Goal: Communication & Community: Answer question/provide support

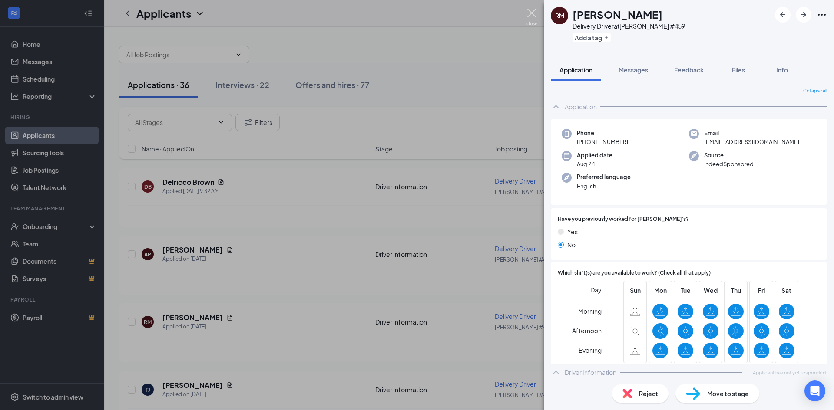
click at [533, 15] on img at bounding box center [531, 17] width 11 height 17
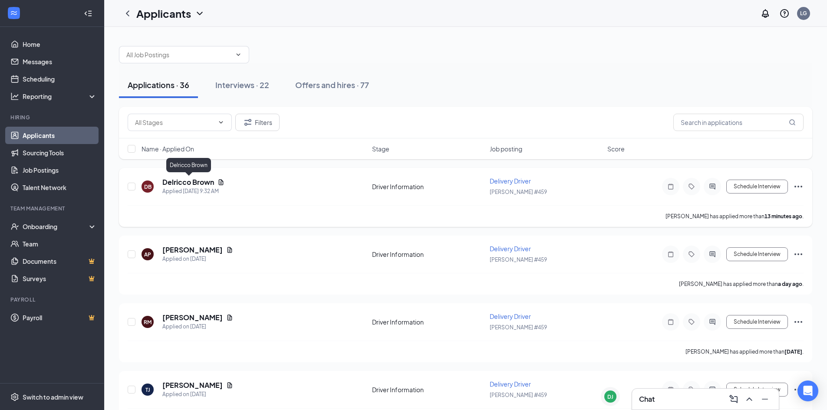
click at [177, 185] on h5 "Delricco Brown" at bounding box center [188, 183] width 52 height 10
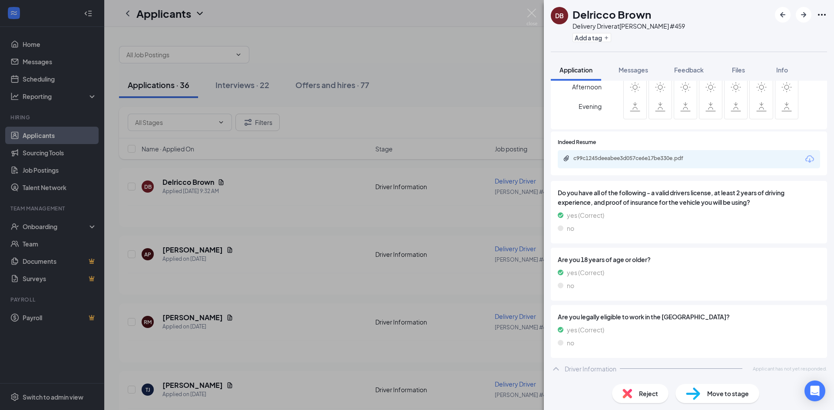
scroll to position [245, 0]
click at [652, 157] on div "c99c1245deeabee3d057ce6e17be330e.pdf" at bounding box center [634, 158] width 122 height 7
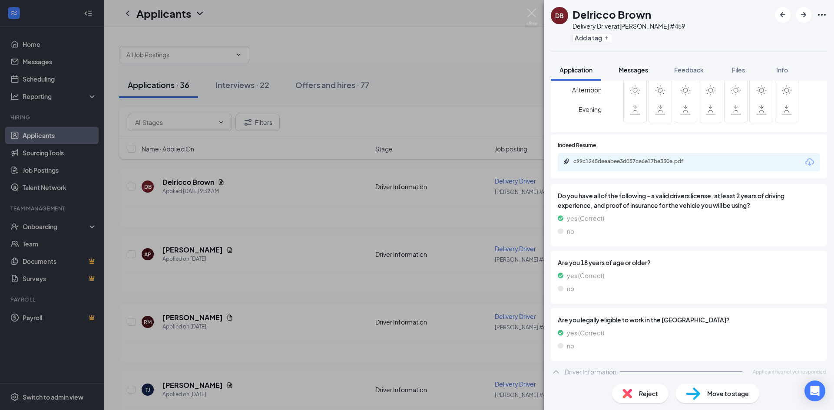
click at [625, 68] on span "Messages" at bounding box center [633, 70] width 30 height 8
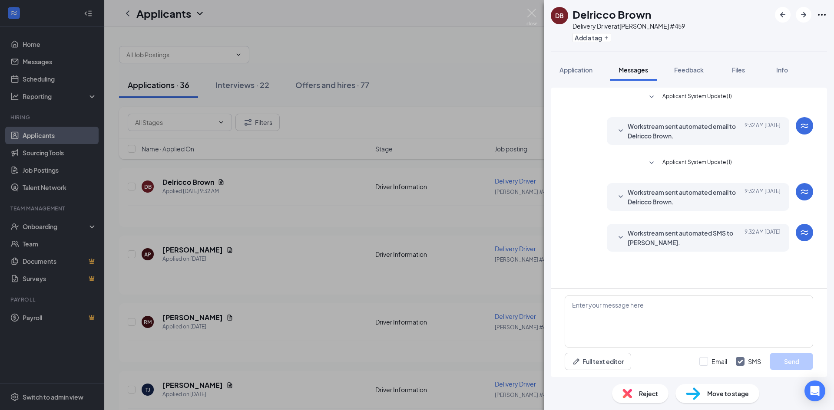
click at [616, 200] on icon "SmallChevronDown" at bounding box center [620, 197] width 10 height 10
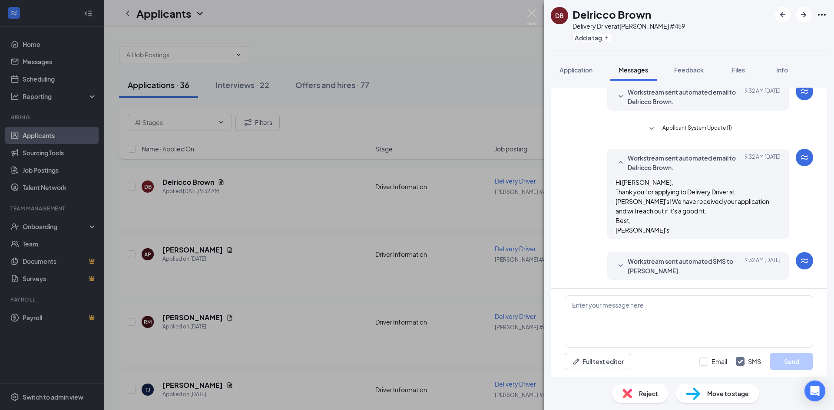
scroll to position [35, 0]
click at [615, 262] on icon "SmallChevronDown" at bounding box center [620, 266] width 10 height 10
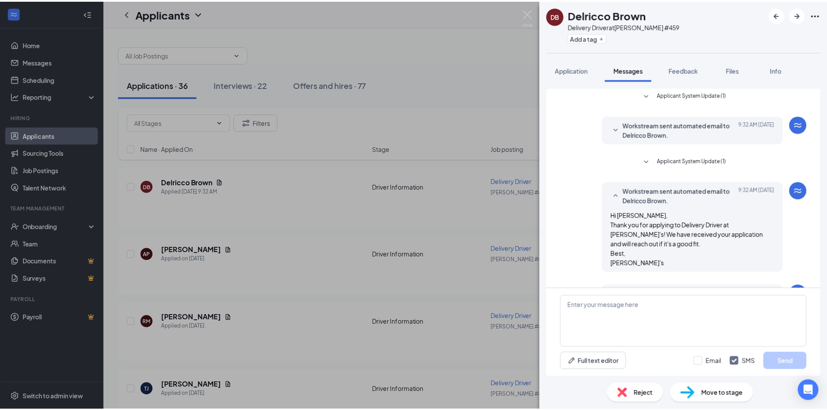
scroll to position [0, 0]
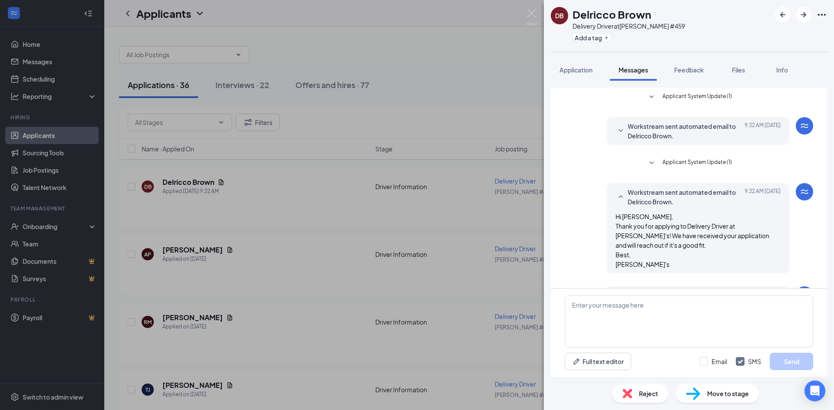
click at [615, 131] on icon "SmallChevronDown" at bounding box center [620, 131] width 10 height 10
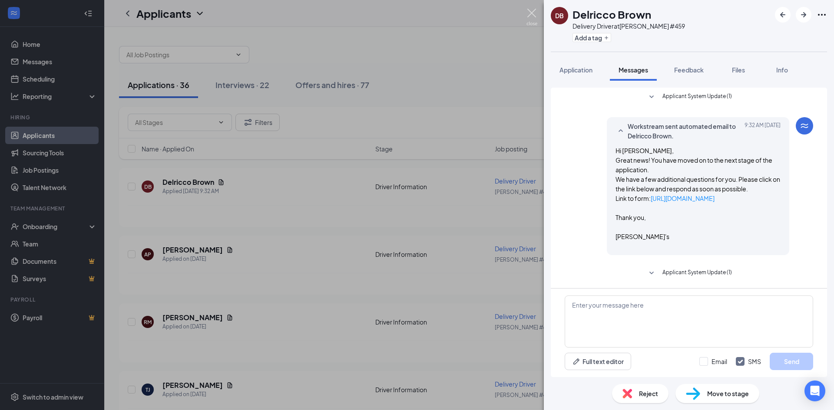
click at [530, 15] on img at bounding box center [531, 17] width 11 height 17
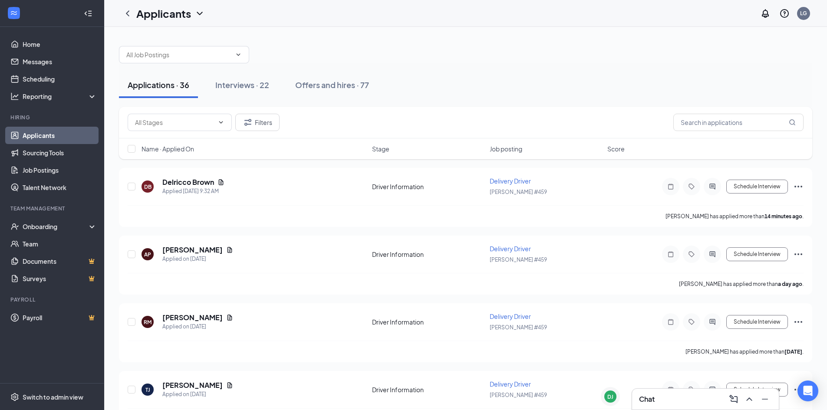
click at [644, 403] on h3 "Chat" at bounding box center [647, 400] width 16 height 10
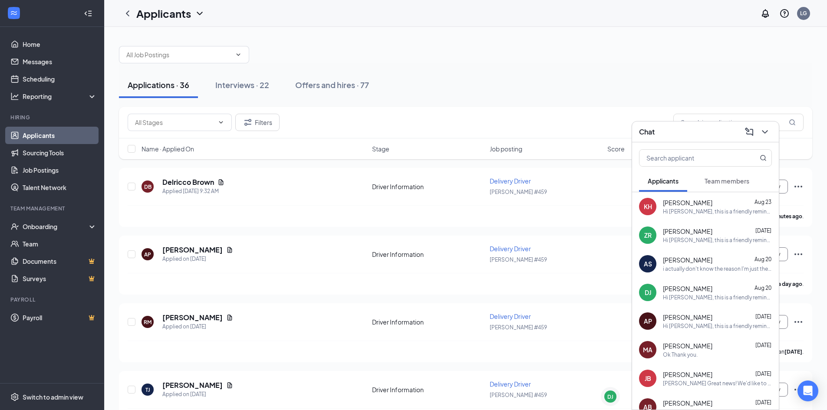
click at [675, 206] on span "[PERSON_NAME]" at bounding box center [688, 202] width 50 height 9
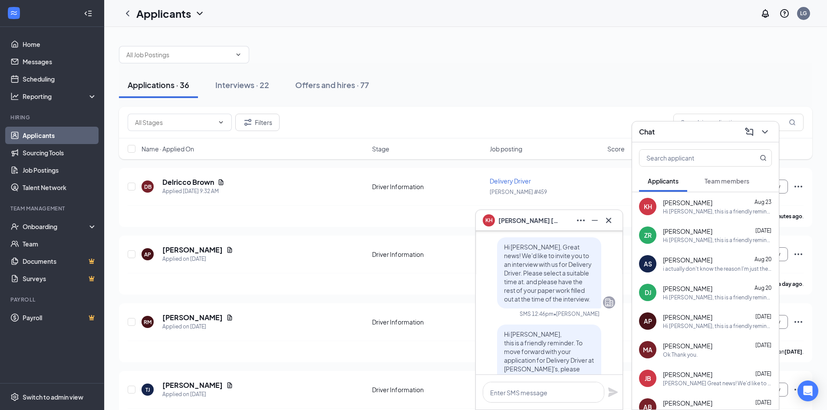
scroll to position [-87, 0]
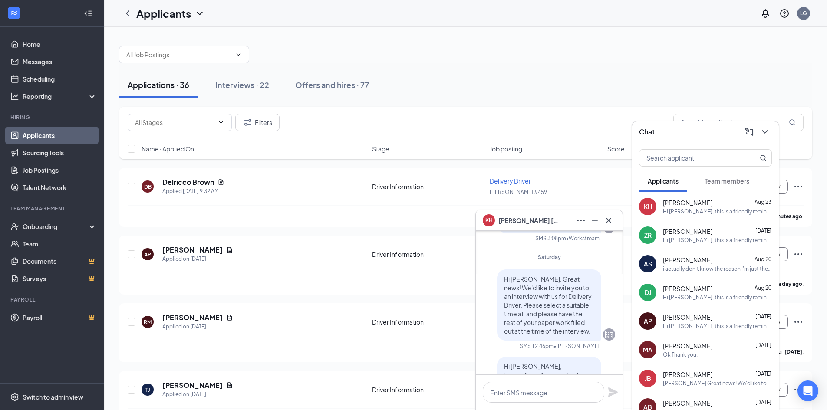
drag, startPoint x: 499, startPoint y: 268, endPoint x: 586, endPoint y: 325, distance: 104.2
click at [586, 325] on p "Hi [PERSON_NAME], Great news! We'd like to invite you to an interview with us f…" at bounding box center [549, 305] width 90 height 61
click at [685, 238] on div "Hi [PERSON_NAME], this is a friendly reminder. To move forward with your applic…" at bounding box center [717, 240] width 109 height 7
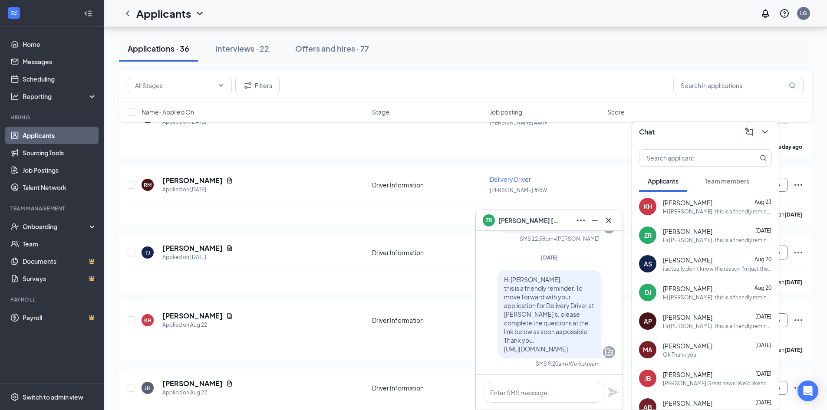
scroll to position [43, 0]
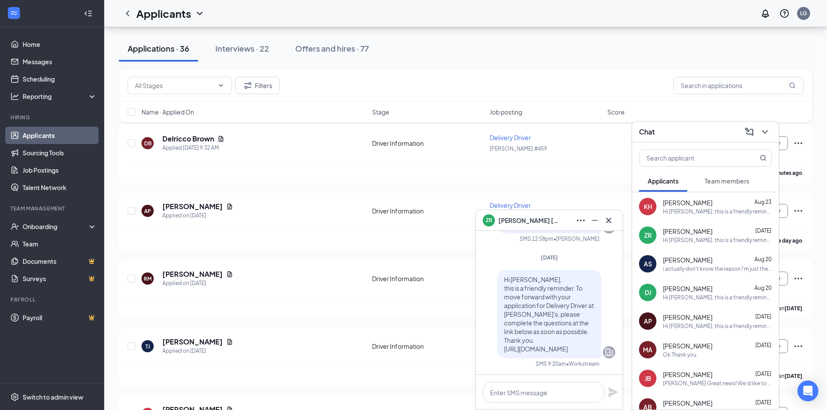
click at [599, 270] on div "Hi [PERSON_NAME], this is a friendly reminder. To move forward with your applic…" at bounding box center [549, 314] width 132 height 89
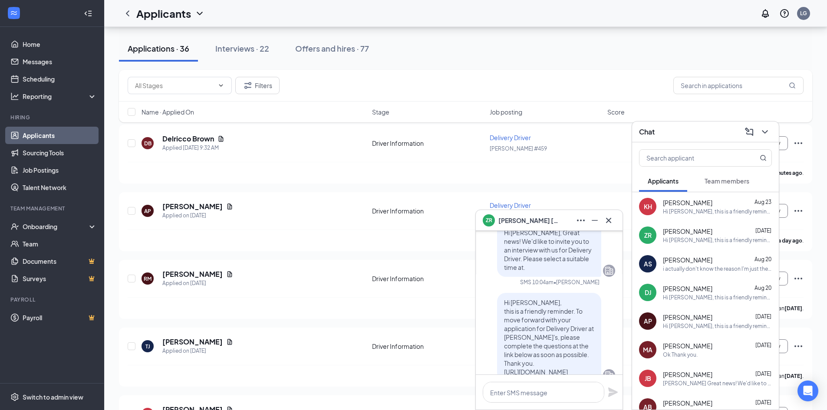
scroll to position [-217, 0]
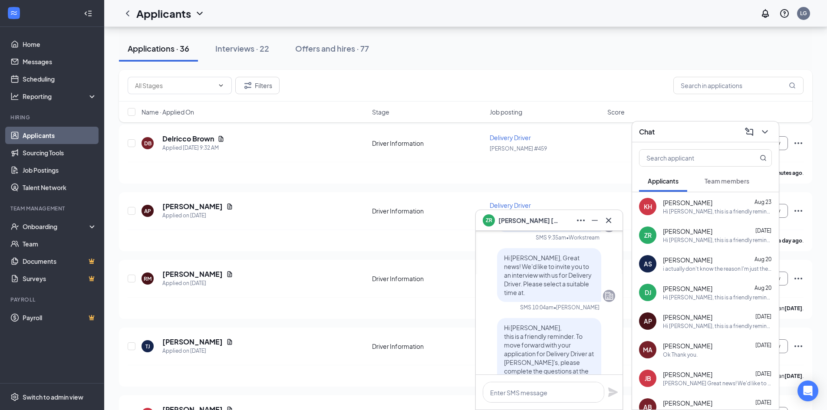
drag, startPoint x: 500, startPoint y: 240, endPoint x: 523, endPoint y: 275, distance: 42.6
click at [523, 275] on p "Hi [PERSON_NAME], Great news! We'd like to invite you to an interview with us f…" at bounding box center [549, 275] width 90 height 43
click at [559, 295] on div "[PERSON_NAME] submitted their application Hi [PERSON_NAME], thank you for your …" at bounding box center [549, 266] width 132 height 400
click at [684, 261] on span "[PERSON_NAME]" at bounding box center [688, 260] width 50 height 9
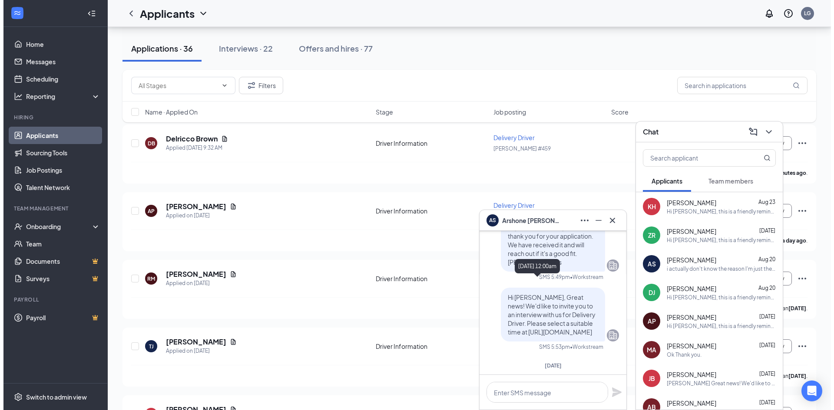
scroll to position [-261, 0]
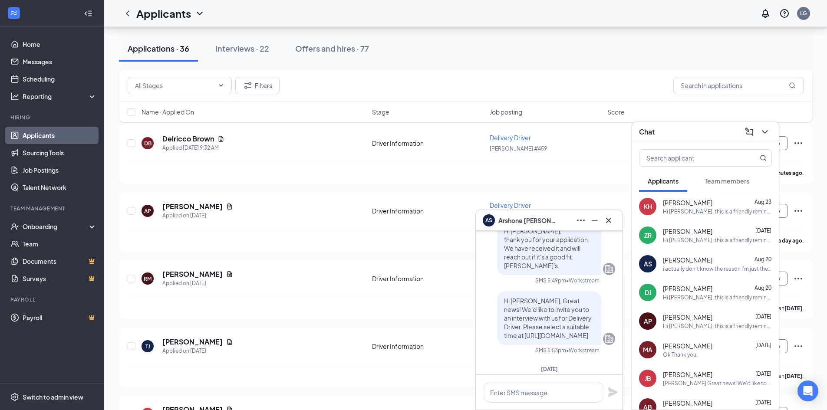
drag, startPoint x: 498, startPoint y: 282, endPoint x: 545, endPoint y: 321, distance: 61.1
click at [560, 335] on p "Hi [PERSON_NAME], Great news! We'd like to invite you to an interview with us f…" at bounding box center [549, 318] width 90 height 43
copy span "Hi [PERSON_NAME], Great news! We'd like to invite you to an interview with us f…"
click at [602, 148] on div "[PERSON_NAME] #459" at bounding box center [546, 149] width 112 height 10
click at [573, 154] on div "[PERSON_NAME] Applied [DATE] 9:32 AM Driver Information Delivery Driver [PERSON…" at bounding box center [466, 147] width 676 height 29
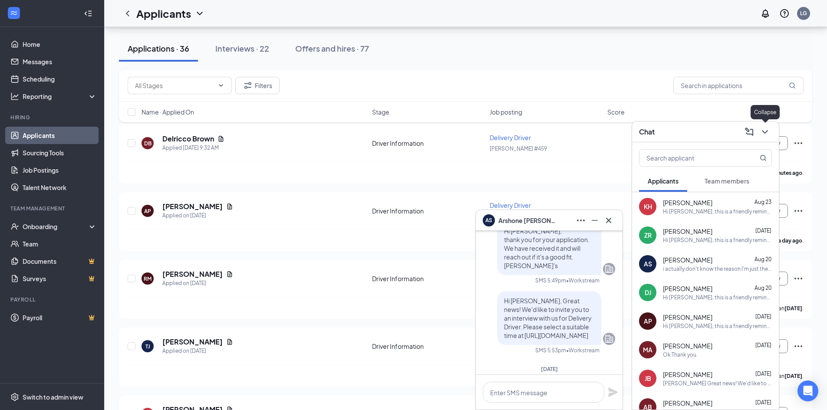
click at [769, 130] on icon "ChevronDown" at bounding box center [765, 132] width 10 height 10
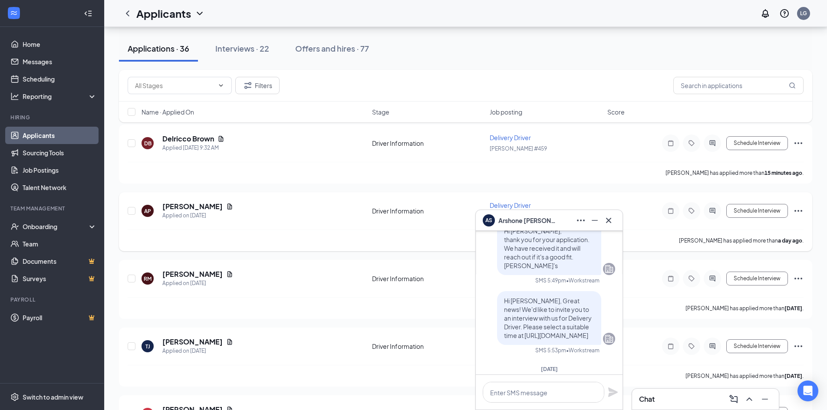
click at [610, 223] on icon "Cross" at bounding box center [609, 220] width 10 height 10
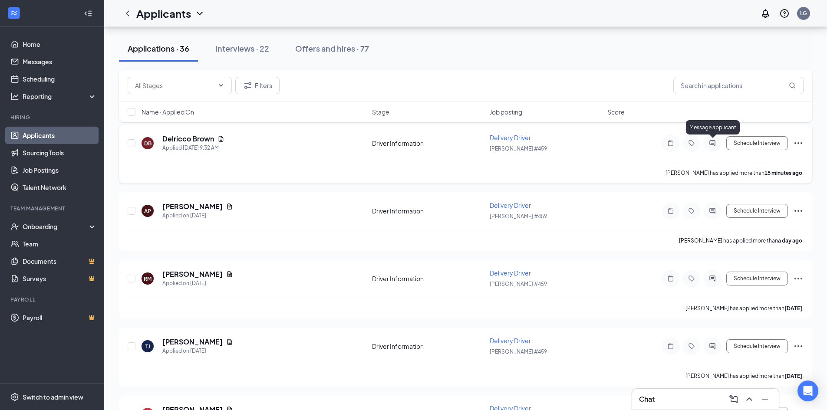
click at [714, 142] on icon "ActiveChat" at bounding box center [713, 143] width 6 height 6
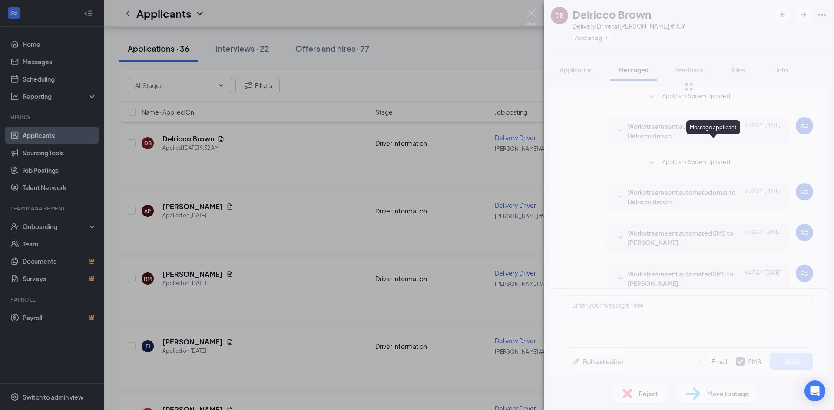
scroll to position [13, 0]
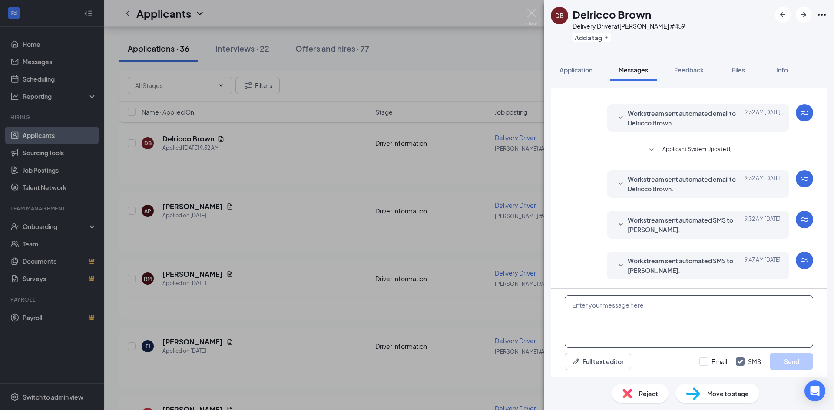
click at [616, 306] on textarea at bounding box center [689, 322] width 248 height 52
paste textarea "Hi [PERSON_NAME], Great news! We'd like to invite you to an interview with us f…"
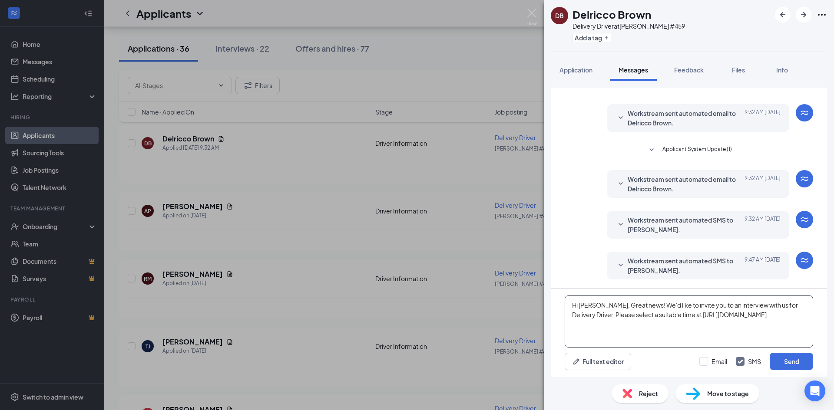
drag, startPoint x: 800, startPoint y: 316, endPoint x: 705, endPoint y: 318, distance: 94.7
click at [705, 318] on textarea "Hi [PERSON_NAME], Great news! We'd like to invite you to an interview with us f…" at bounding box center [689, 322] width 248 height 52
click at [706, 315] on textarea "Hi [PERSON_NAME], Great news! We'd like to invite you to an interview with us f…" at bounding box center [689, 322] width 248 height 52
click at [705, 313] on textarea "Hi [PERSON_NAME], Great news! We'd like to invite you to an interview with us f…" at bounding box center [689, 322] width 248 height 52
click at [707, 316] on textarea "Hi [PERSON_NAME], Great news! We'd like to invite you to an interview with us f…" at bounding box center [689, 322] width 248 height 52
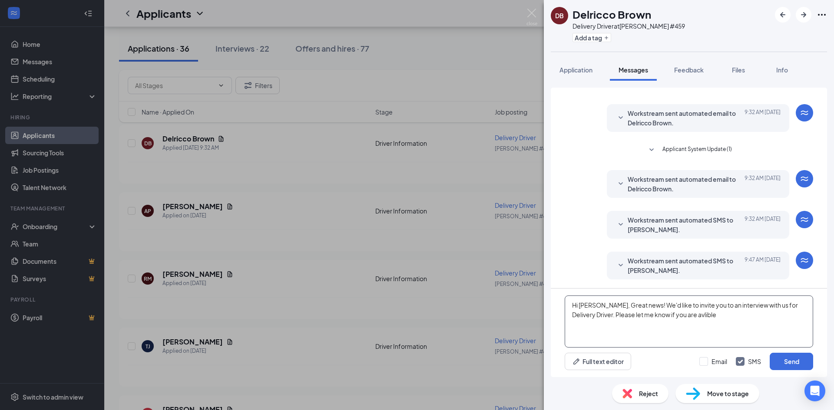
click at [707, 316] on textarea "Hi [PERSON_NAME], Great news! We'd like to invite you to an interview with us f…" at bounding box center [689, 322] width 248 height 52
click at [702, 330] on textarea "Hi [PERSON_NAME], Great news! We'd like to invite you to an interview with us f…" at bounding box center [689, 322] width 248 height 52
click at [574, 314] on textarea "Hi [PERSON_NAME], Great news! We'd like to invite you to an interview with us f…" at bounding box center [689, 322] width 248 height 52
drag, startPoint x: 578, startPoint y: 306, endPoint x: 630, endPoint y: 310, distance: 51.8
click at [630, 310] on textarea "Hi [PERSON_NAME], Great news! We'd like to invite you to an interview with us f…" at bounding box center [689, 322] width 248 height 52
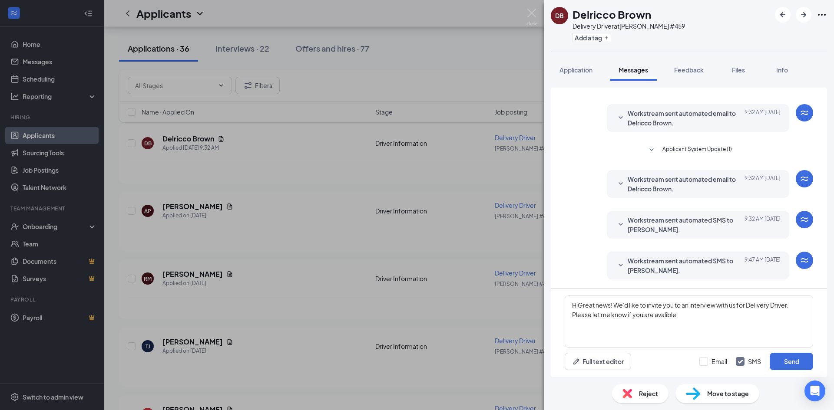
click at [620, 188] on div "Workstream sent automated email to Delricco Brown. [DATE] 9:32 AM" at bounding box center [697, 184] width 165 height 19
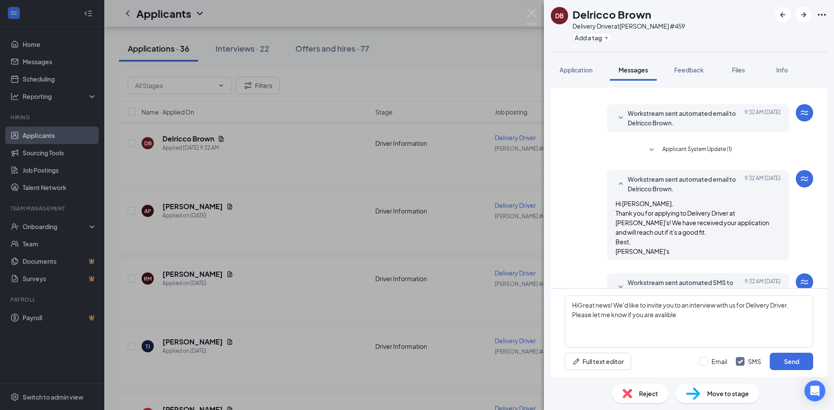
drag, startPoint x: 615, startPoint y: 203, endPoint x: 665, endPoint y: 205, distance: 50.9
click at [666, 205] on p "Hi [PERSON_NAME]," at bounding box center [697, 204] width 165 height 10
copy p "[PERSON_NAME],"
click at [578, 305] on textarea "HiGreat news! We'd like to invite you to an interview with us for Delivery Driv…" at bounding box center [689, 322] width 248 height 52
click at [578, 305] on textarea "Hi Great news! We'd like to invite you to an interview with us for Delivery Dri…" at bounding box center [689, 322] width 248 height 52
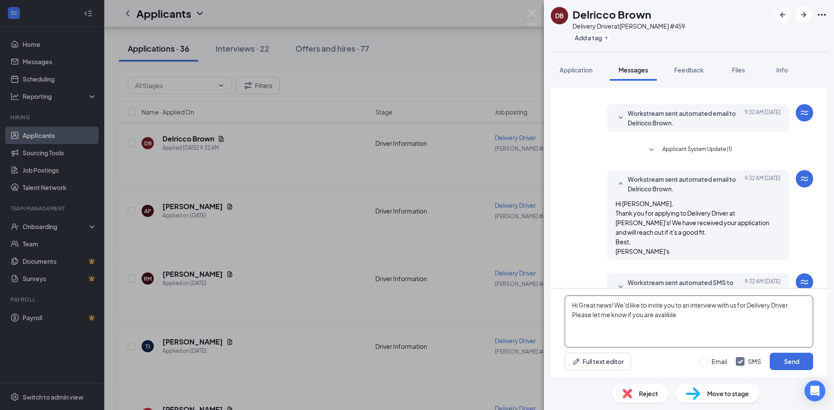
paste textarea "[PERSON_NAME],"
type textarea "Hi [PERSON_NAME], Great news! We'd like to invite you to an interview with us f…"
click at [805, 358] on button "Send" at bounding box center [791, 361] width 43 height 17
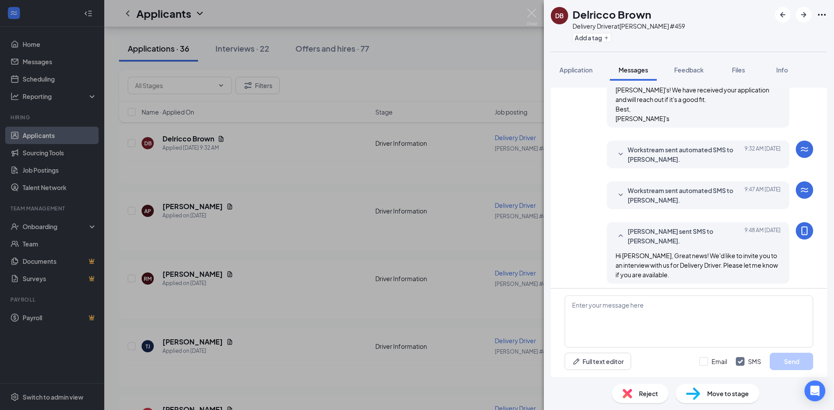
scroll to position [150, 0]
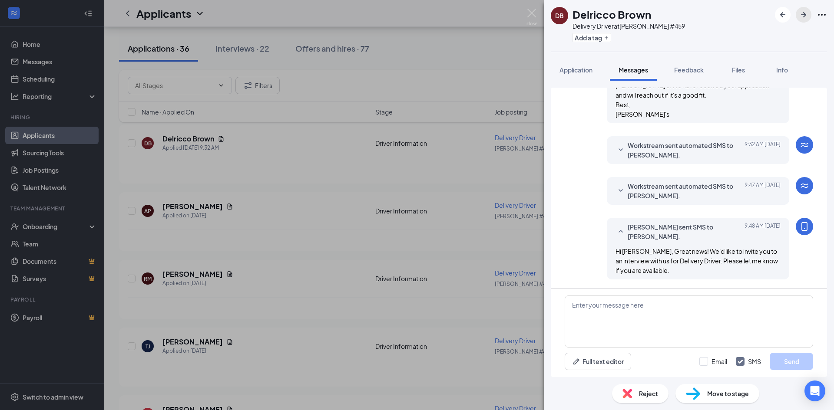
click at [800, 13] on icon "ArrowRight" at bounding box center [803, 15] width 10 height 10
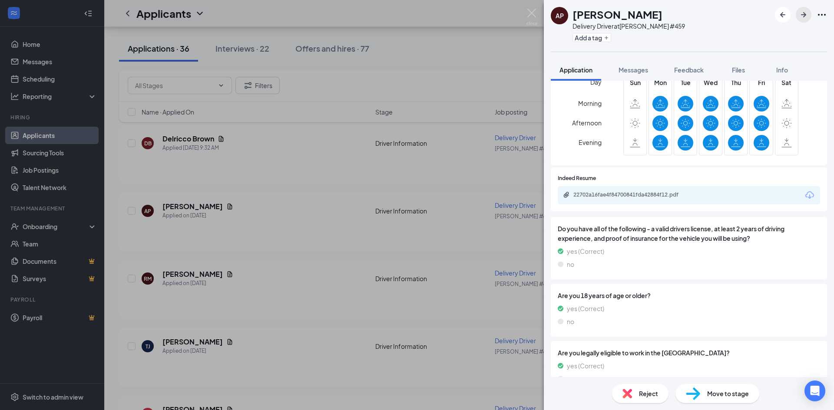
scroll to position [217, 0]
click at [661, 191] on div "22702a16fae4f84700841fda42884f12.pdf" at bounding box center [634, 194] width 122 height 7
drag, startPoint x: 730, startPoint y: 24, endPoint x: 666, endPoint y: 61, distance: 74.3
click at [730, 24] on div "AP [PERSON_NAME] Delivery Driver at [PERSON_NAME] #459 Add a tag" at bounding box center [689, 26] width 290 height 52
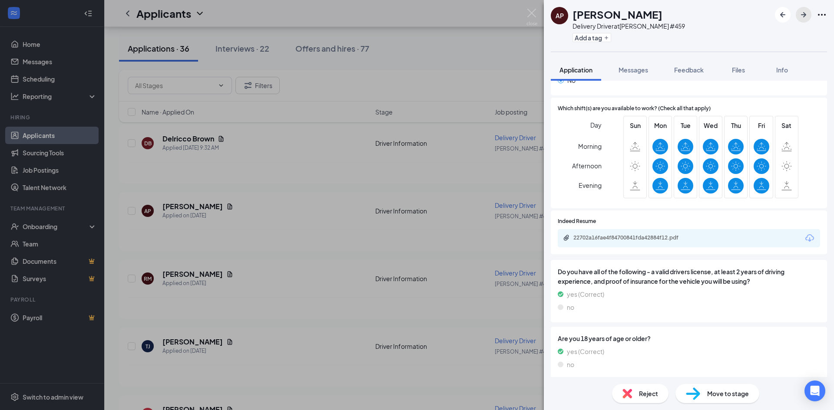
click at [802, 15] on icon "ArrowRight" at bounding box center [803, 14] width 5 height 5
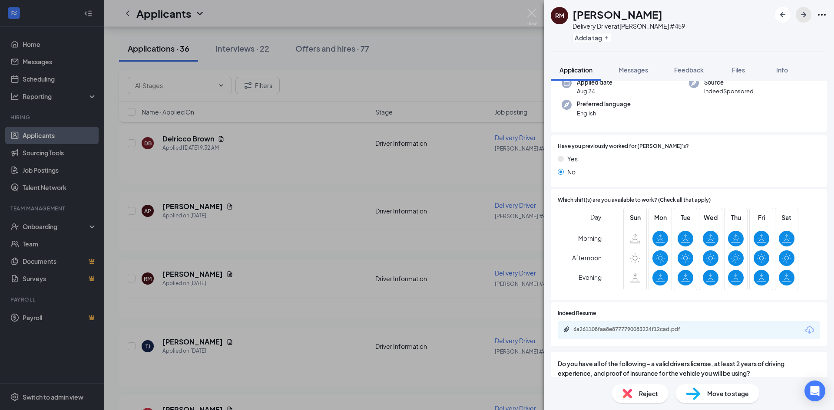
scroll to position [174, 0]
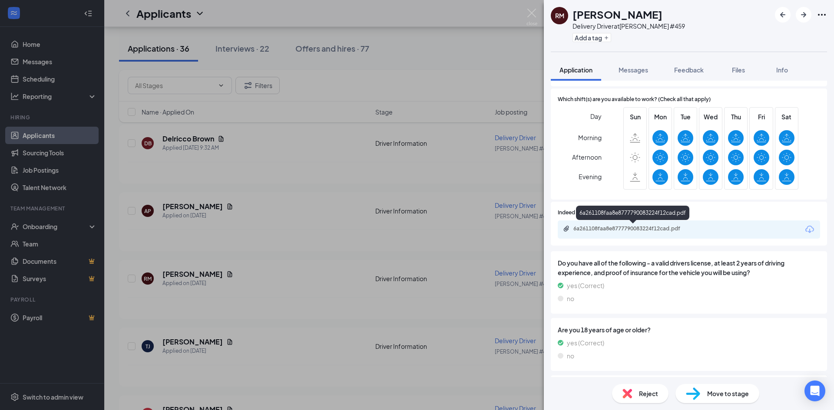
click at [667, 231] on div "6a261108faa8e8777790083224f12cad.pdf" at bounding box center [634, 228] width 122 height 7
click at [632, 73] on span "Messages" at bounding box center [633, 70] width 30 height 8
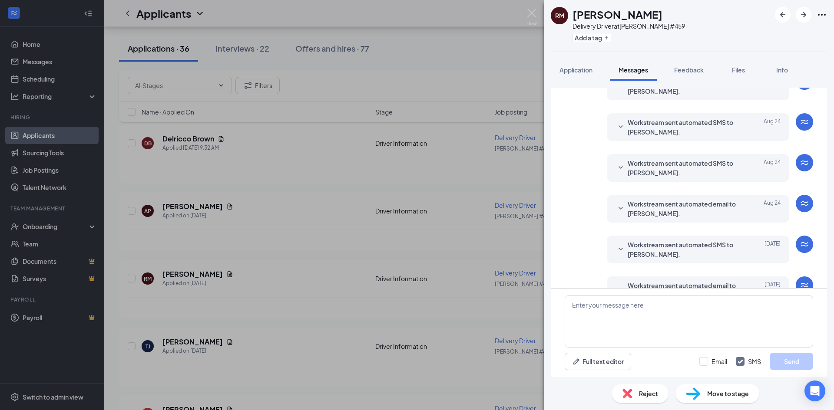
scroll to position [176, 0]
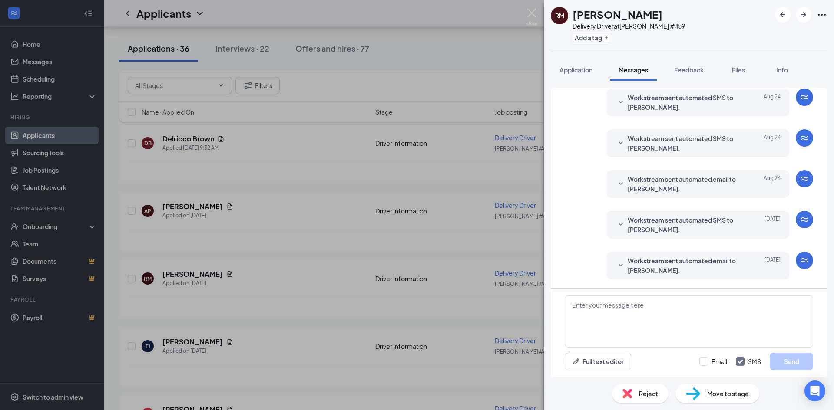
click at [615, 263] on icon "SmallChevronDown" at bounding box center [620, 266] width 10 height 10
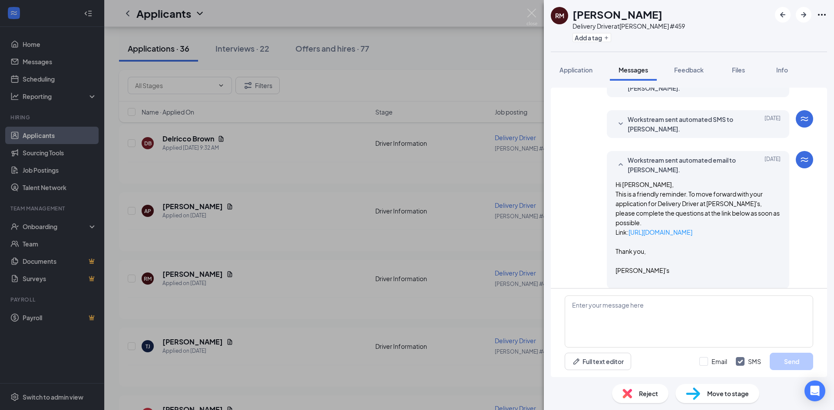
scroll to position [287, 0]
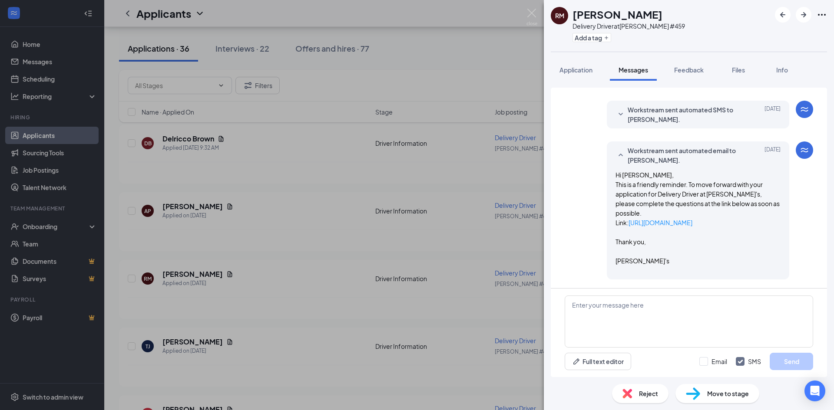
click at [615, 113] on icon "SmallChevronDown" at bounding box center [620, 114] width 10 height 10
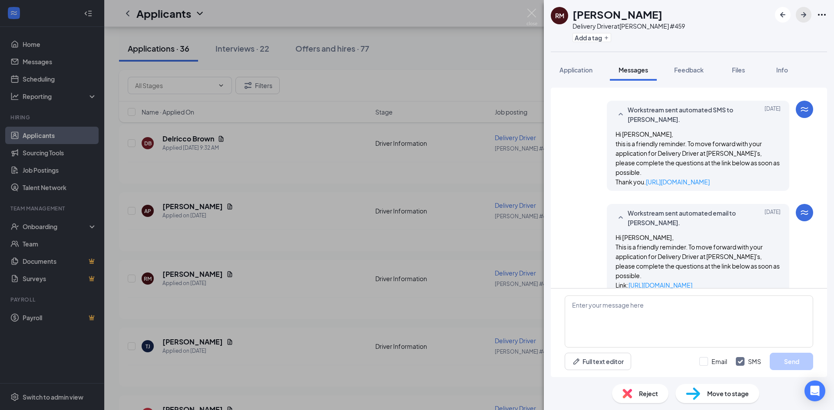
click at [800, 13] on icon "ArrowRight" at bounding box center [803, 15] width 10 height 10
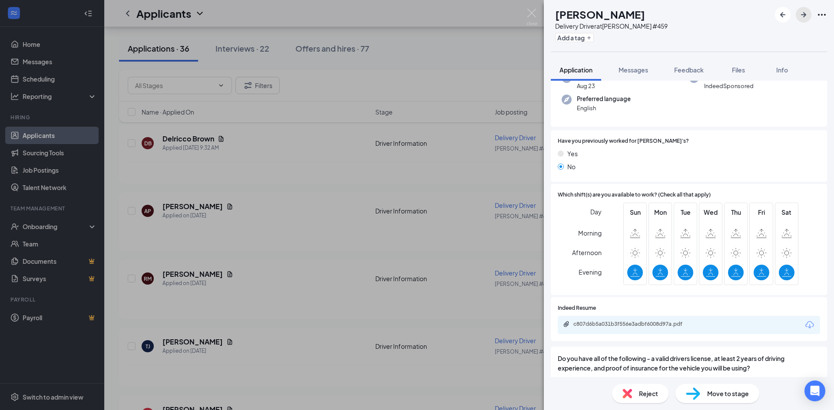
scroll to position [87, 0]
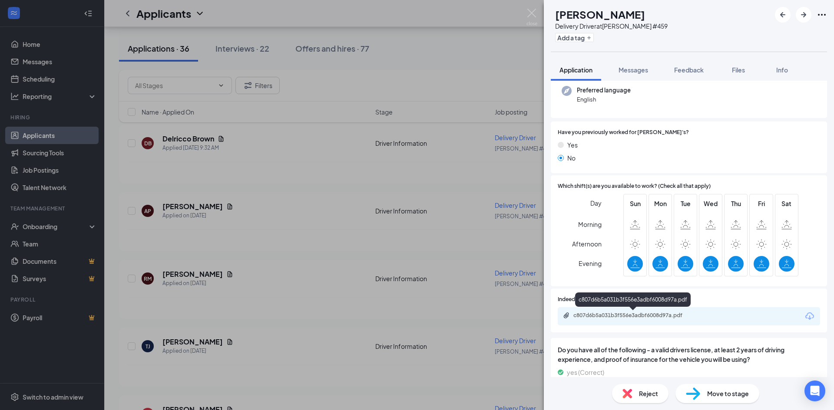
click at [623, 313] on div "c807d6b5a031b3f556e3adbf6008d97a.pdf" at bounding box center [634, 315] width 122 height 7
click at [648, 72] on span "Messages" at bounding box center [633, 70] width 30 height 8
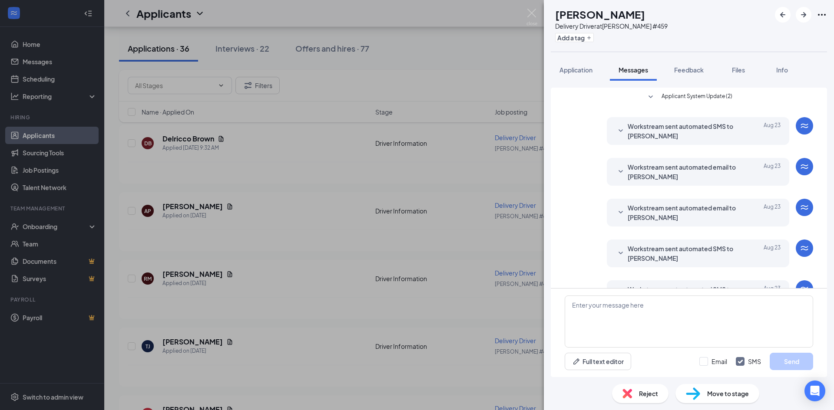
scroll to position [151, 0]
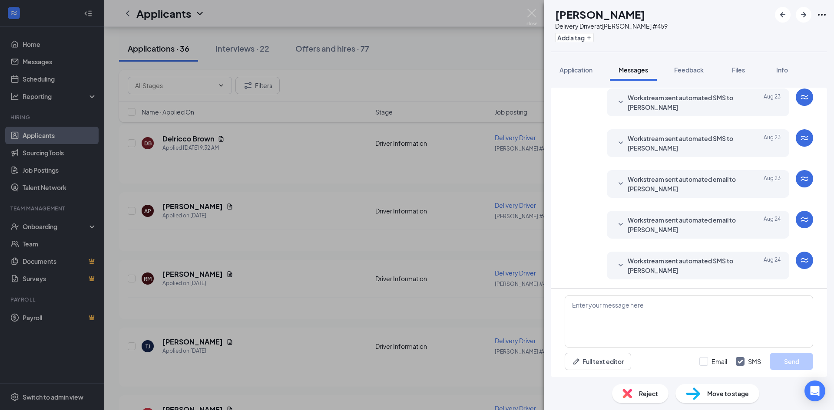
click at [615, 266] on icon "SmallChevronDown" at bounding box center [620, 266] width 10 height 10
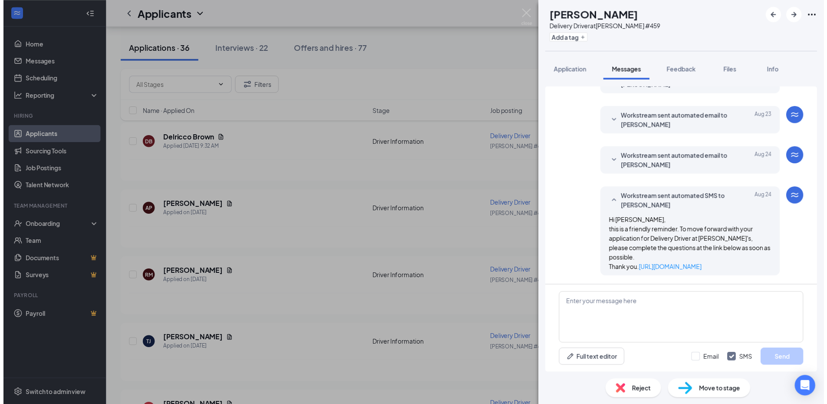
scroll to position [223, 0]
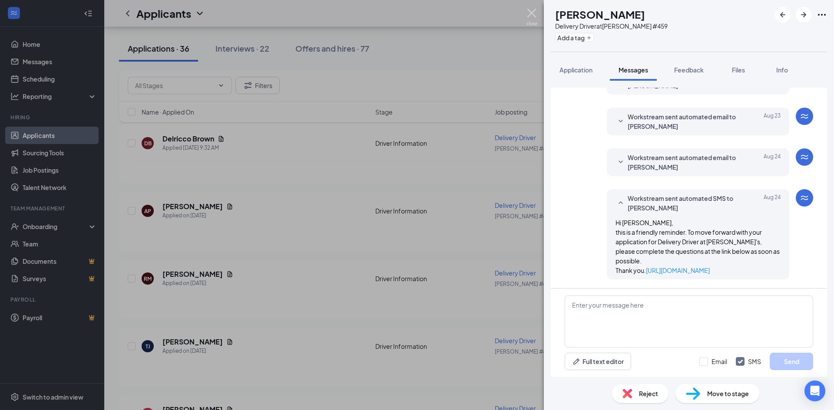
click at [529, 16] on img at bounding box center [531, 17] width 11 height 17
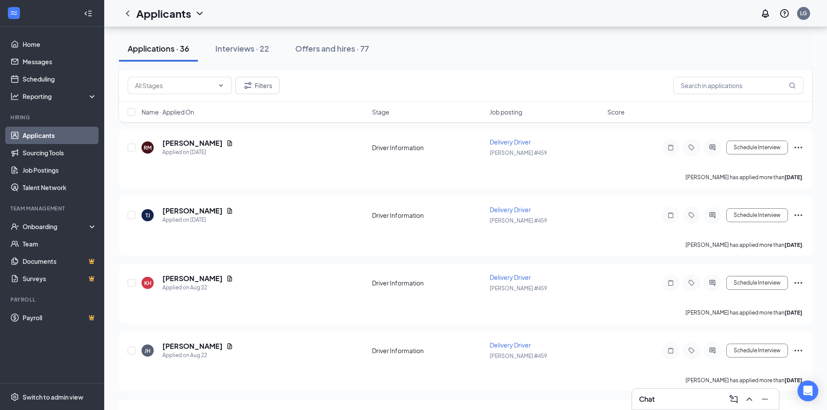
scroll to position [174, 0]
click at [687, 394] on div "Chat" at bounding box center [705, 400] width 133 height 14
